Goal: Task Accomplishment & Management: Manage account settings

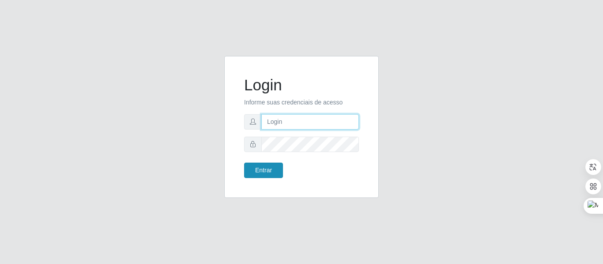
type input "josinaldo@aparaibana"
click at [264, 171] on button "Entrar" at bounding box center [263, 170] width 39 height 15
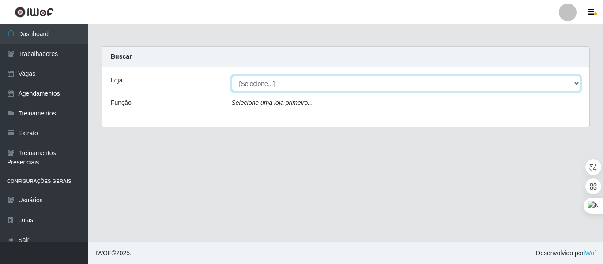
click at [276, 84] on select "[Selecione...] Restaurante A Paraibana - [GEOGRAPHIC_DATA]" at bounding box center [406, 83] width 349 height 15
select select "342"
click at [232, 76] on select "[Selecione...] Restaurante A Paraibana - [GEOGRAPHIC_DATA]" at bounding box center [406, 83] width 349 height 15
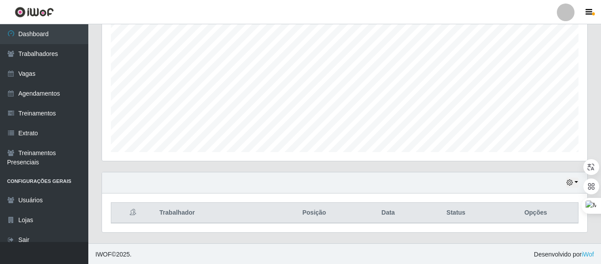
scroll to position [165, 0]
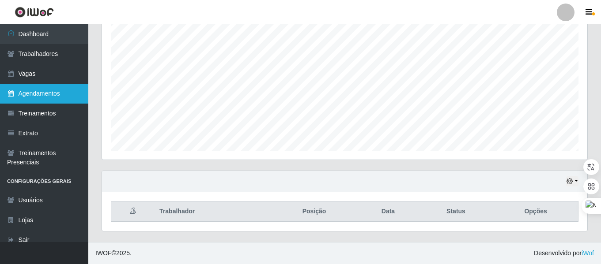
click at [46, 94] on link "Agendamentos" at bounding box center [44, 94] width 88 height 20
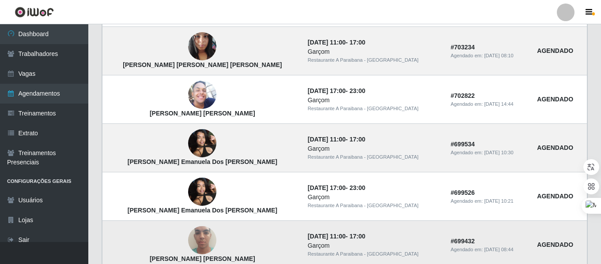
scroll to position [657, 0]
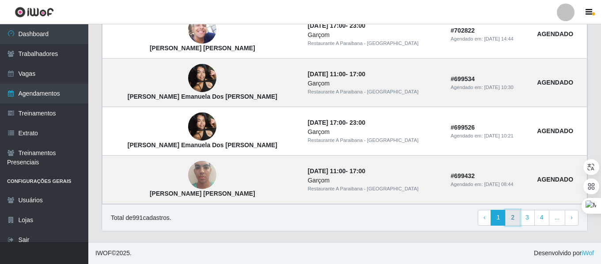
click at [514, 218] on link "2" at bounding box center [512, 218] width 15 height 16
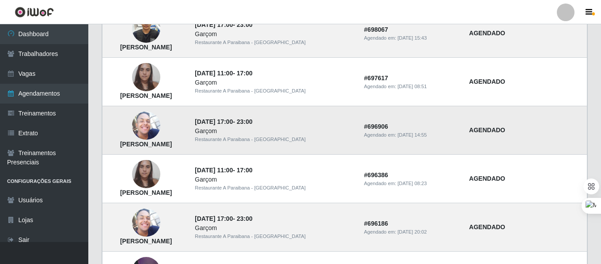
scroll to position [177, 0]
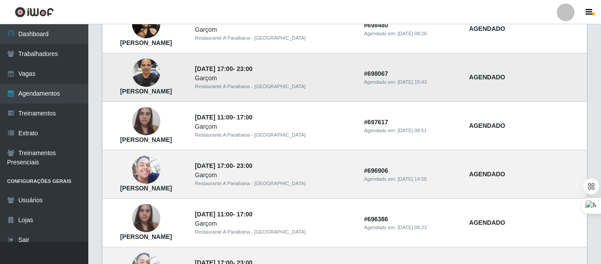
click at [160, 76] on img at bounding box center [146, 73] width 28 height 50
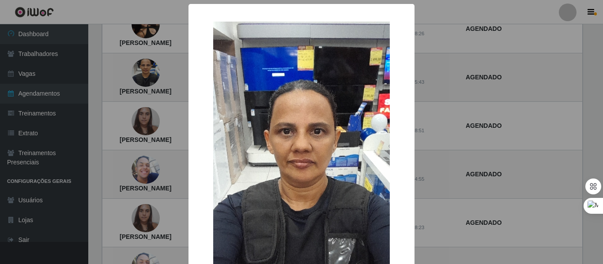
click at [178, 77] on div "× [PERSON_NAME] OK Cancel" at bounding box center [301, 132] width 603 height 264
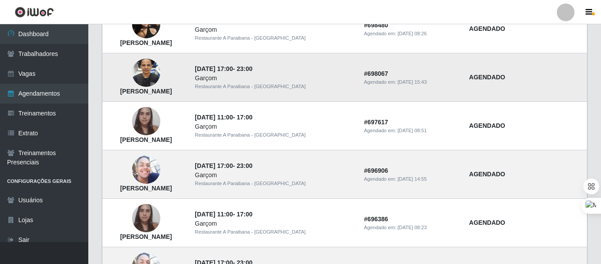
click at [160, 76] on img at bounding box center [146, 73] width 28 height 50
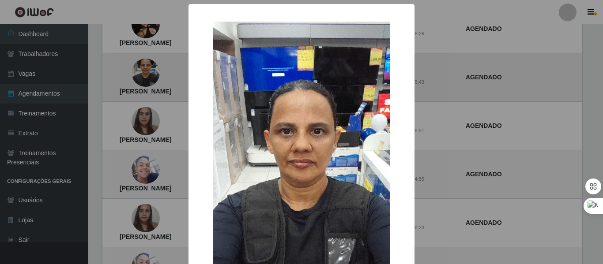
click at [178, 76] on div "× [PERSON_NAME] OK Cancel" at bounding box center [301, 132] width 603 height 264
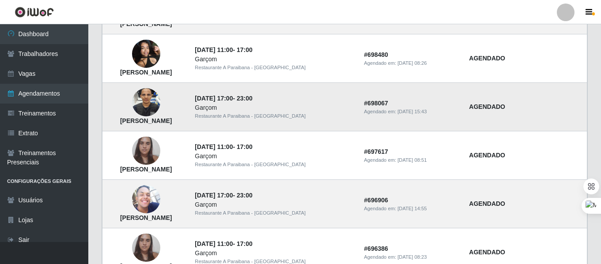
scroll to position [132, 0]
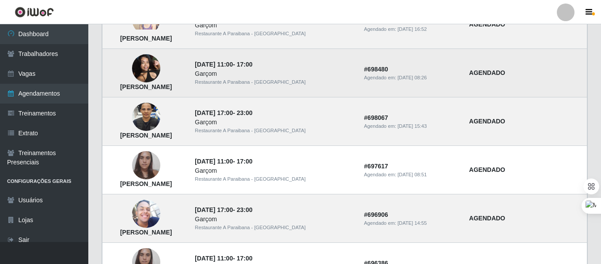
click at [160, 75] on img at bounding box center [146, 69] width 28 height 38
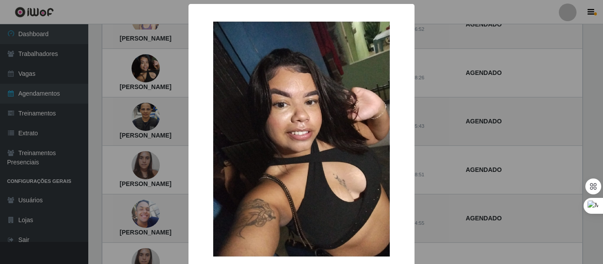
click at [168, 73] on div "× [PERSON_NAME] OK Cancel" at bounding box center [301, 132] width 603 height 264
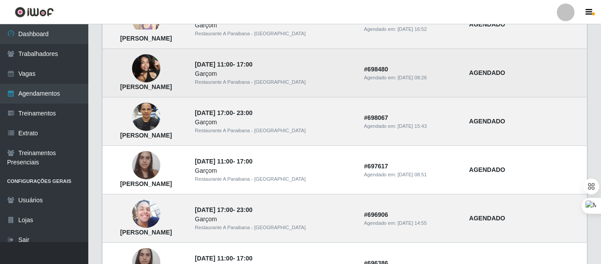
click at [160, 70] on img at bounding box center [146, 69] width 28 height 38
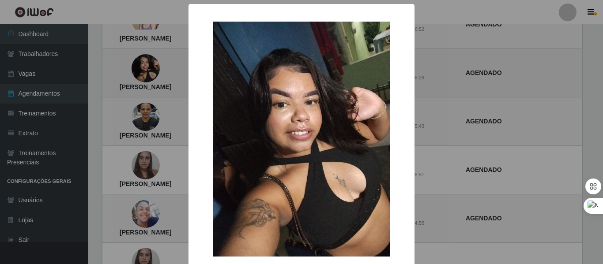
click at [171, 70] on div "× [PERSON_NAME] OK Cancel" at bounding box center [301, 132] width 603 height 264
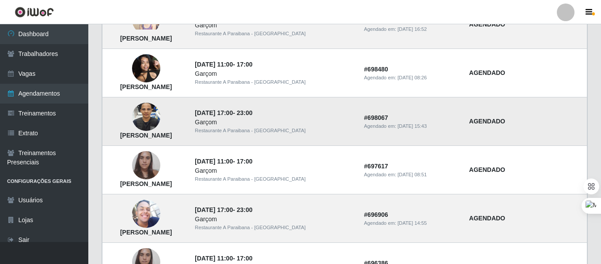
click at [160, 118] on img at bounding box center [146, 117] width 28 height 50
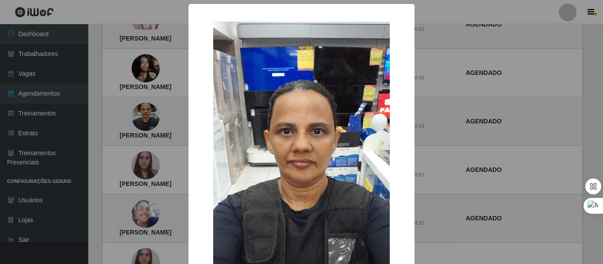
click at [175, 117] on div "× [PERSON_NAME] OK Cancel" at bounding box center [301, 132] width 603 height 264
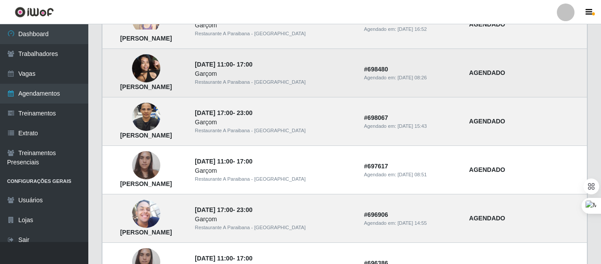
click at [160, 71] on img at bounding box center [146, 69] width 28 height 38
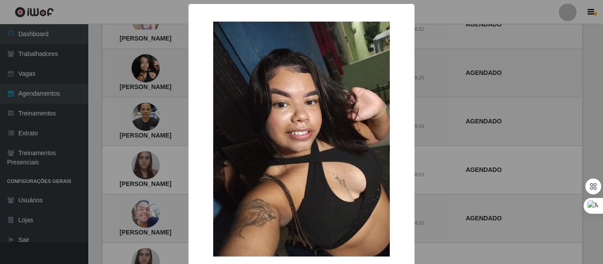
click at [175, 71] on div "× [PERSON_NAME] OK Cancel" at bounding box center [301, 132] width 603 height 264
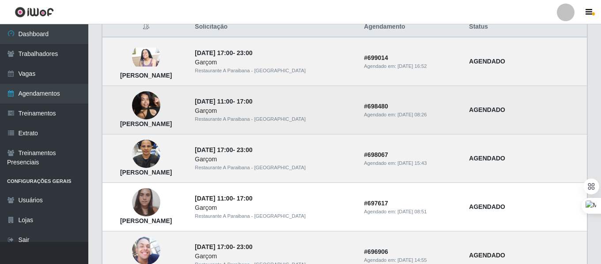
scroll to position [44, 0]
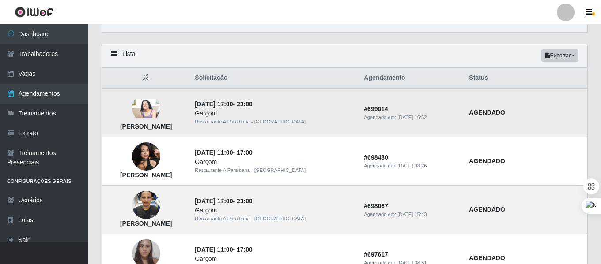
click at [160, 109] on img at bounding box center [146, 108] width 28 height 19
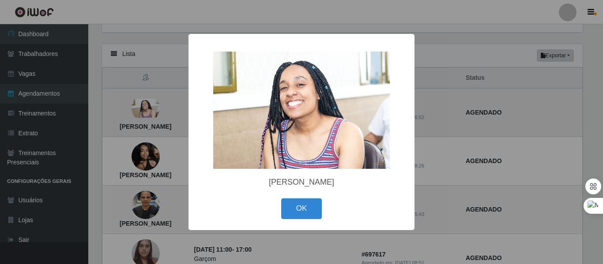
click at [164, 109] on div "× [PERSON_NAME] OK Cancel" at bounding box center [301, 132] width 603 height 264
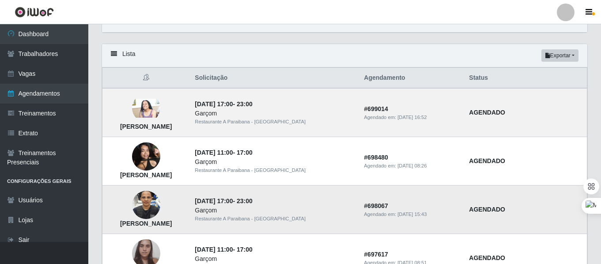
click at [160, 206] on img at bounding box center [146, 206] width 28 height 50
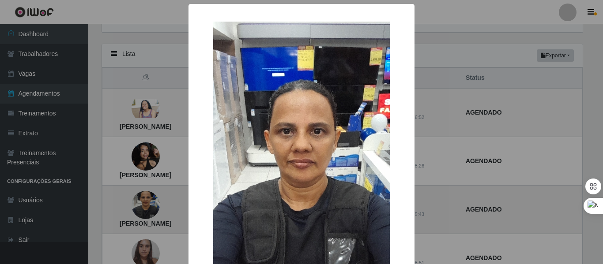
click at [177, 206] on div "× [PERSON_NAME] OK Cancel" at bounding box center [301, 132] width 603 height 264
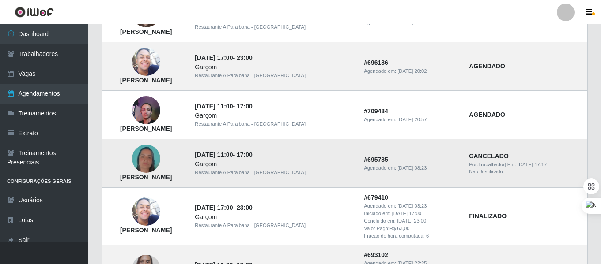
scroll to position [397, 0]
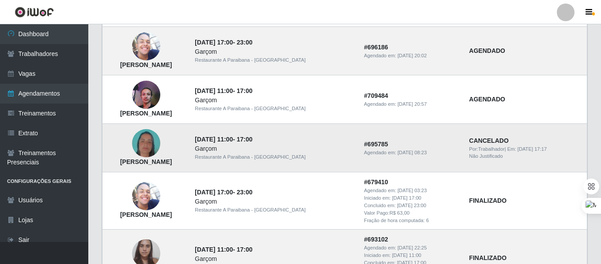
click at [160, 146] on img at bounding box center [146, 144] width 28 height 50
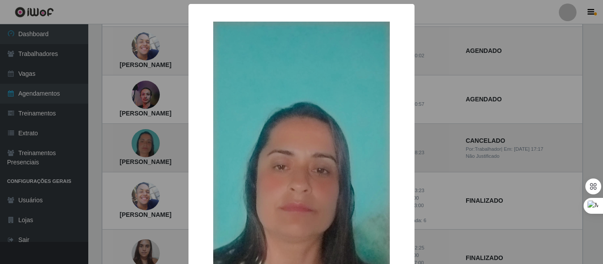
click at [170, 146] on div "× [PERSON_NAME] OK Cancel" at bounding box center [301, 132] width 603 height 264
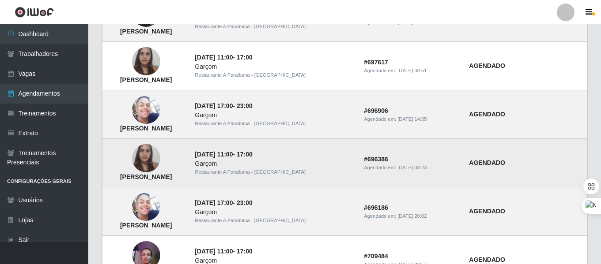
scroll to position [177, 0]
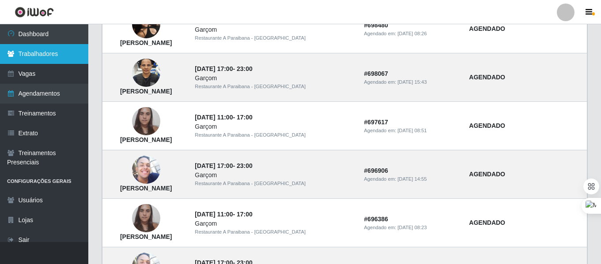
click at [29, 53] on link "Trabalhadores" at bounding box center [44, 54] width 88 height 20
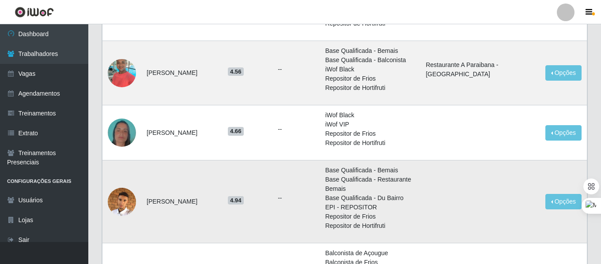
scroll to position [221, 0]
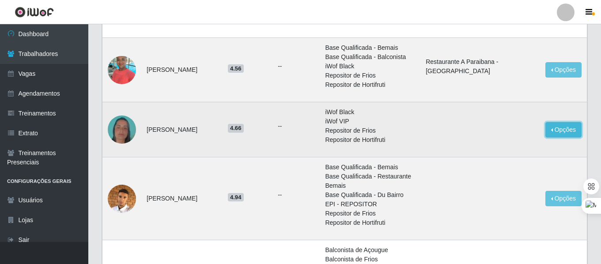
click at [560, 130] on button "Opções" at bounding box center [563, 129] width 36 height 15
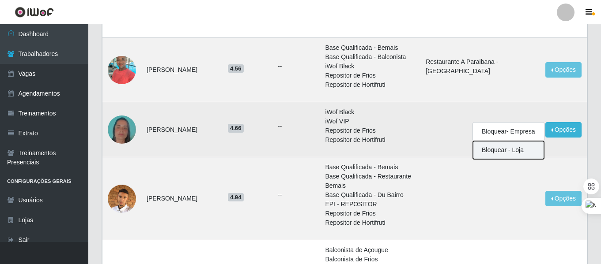
click at [500, 151] on button "Bloquear - Loja" at bounding box center [508, 150] width 71 height 18
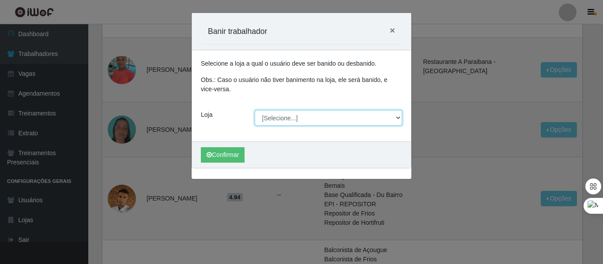
click at [302, 118] on select "[Selecione...] Restaurante A Paraibana - [GEOGRAPHIC_DATA]" at bounding box center [329, 117] width 148 height 15
select select "342"
click at [255, 110] on select "[Selecione...] Restaurante A Paraibana - [GEOGRAPHIC_DATA]" at bounding box center [329, 117] width 148 height 15
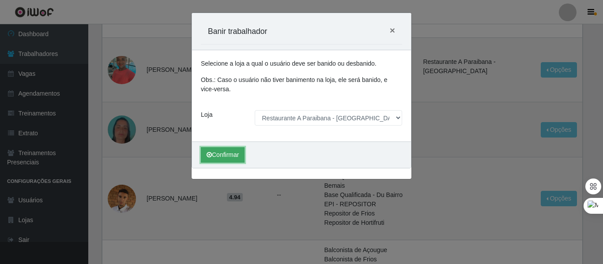
click at [227, 154] on button "Confirmar" at bounding box center [223, 154] width 44 height 15
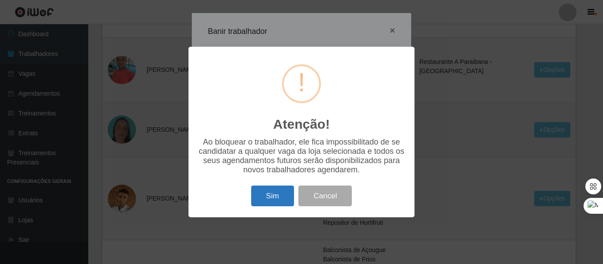
click at [273, 198] on button "Sim" at bounding box center [272, 196] width 43 height 21
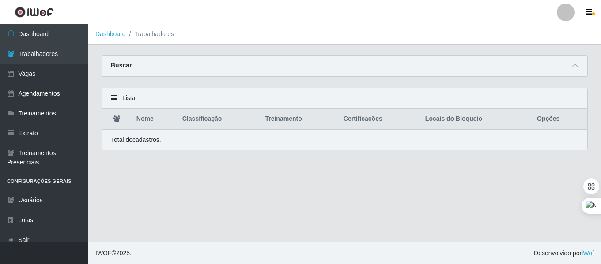
scroll to position [0, 0]
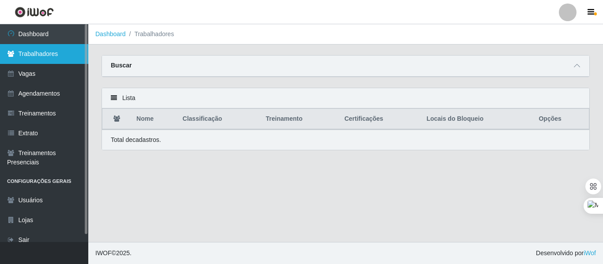
click at [47, 53] on link "Trabalhadores" at bounding box center [44, 54] width 88 height 20
click at [52, 50] on link "Trabalhadores" at bounding box center [44, 54] width 88 height 20
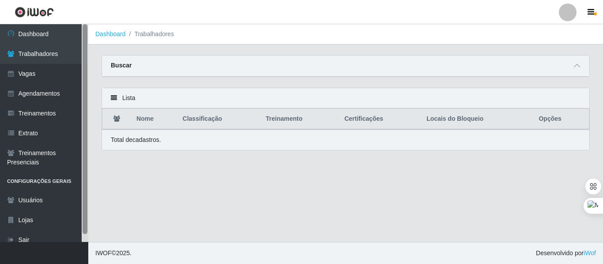
click at [38, 56] on link "Trabalhadores" at bounding box center [44, 54] width 88 height 20
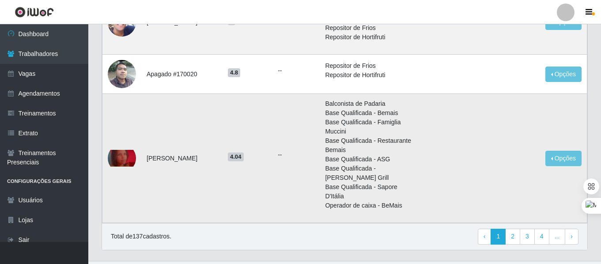
scroll to position [887, 0]
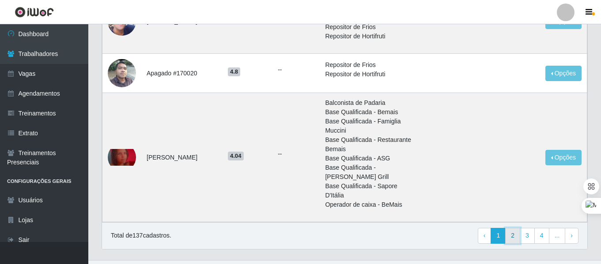
click at [516, 228] on link "2" at bounding box center [512, 236] width 15 height 16
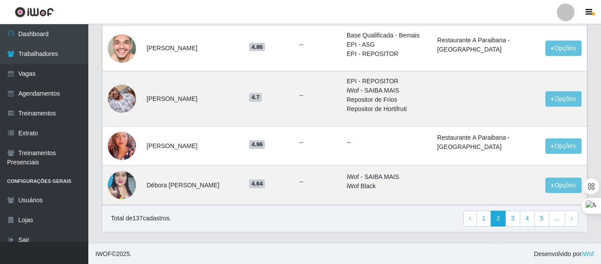
scroll to position [769, 0]
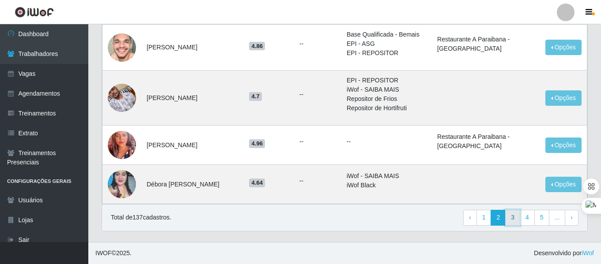
click at [515, 217] on link "3" at bounding box center [512, 218] width 15 height 16
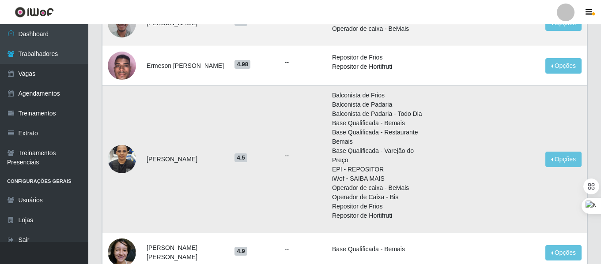
scroll to position [662, 0]
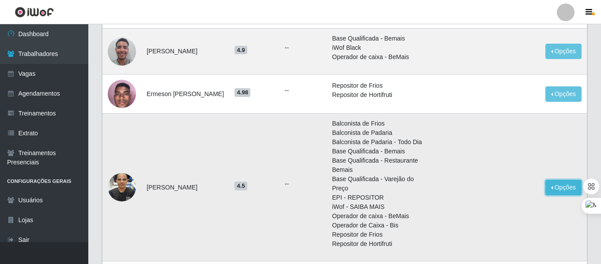
click at [559, 180] on button "Opções" at bounding box center [563, 187] width 36 height 15
click at [499, 199] on button "Bloquear - Loja" at bounding box center [508, 208] width 71 height 18
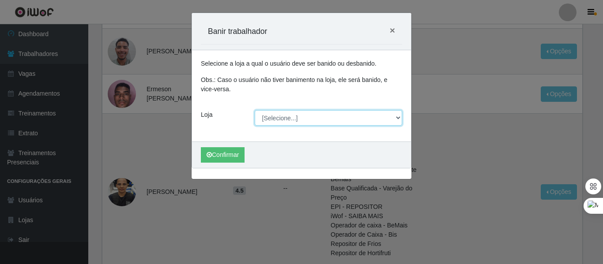
click at [288, 120] on select "[Selecione...] Restaurante A Paraibana - [GEOGRAPHIC_DATA]" at bounding box center [329, 117] width 148 height 15
select select "342"
click at [255, 110] on select "[Selecione...] Restaurante A Paraibana - [GEOGRAPHIC_DATA]" at bounding box center [329, 117] width 148 height 15
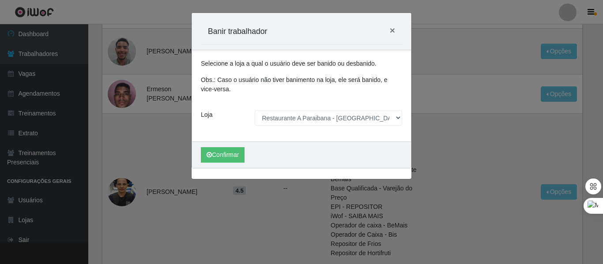
click at [271, 155] on div "Confirmar" at bounding box center [301, 155] width 219 height 26
click at [226, 154] on button "Confirmar" at bounding box center [223, 154] width 44 height 15
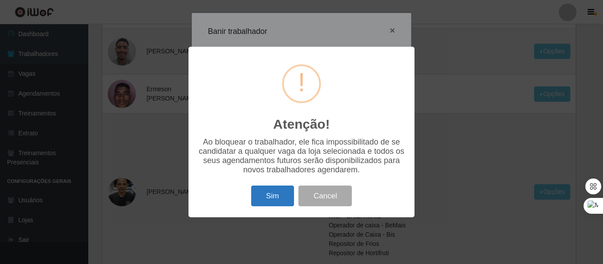
click at [269, 200] on button "Sim" at bounding box center [272, 196] width 43 height 21
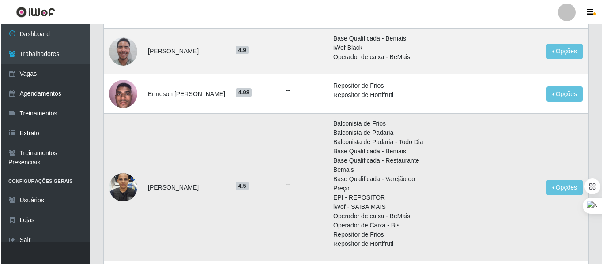
scroll to position [0, 0]
